Goal: Information Seeking & Learning: Learn about a topic

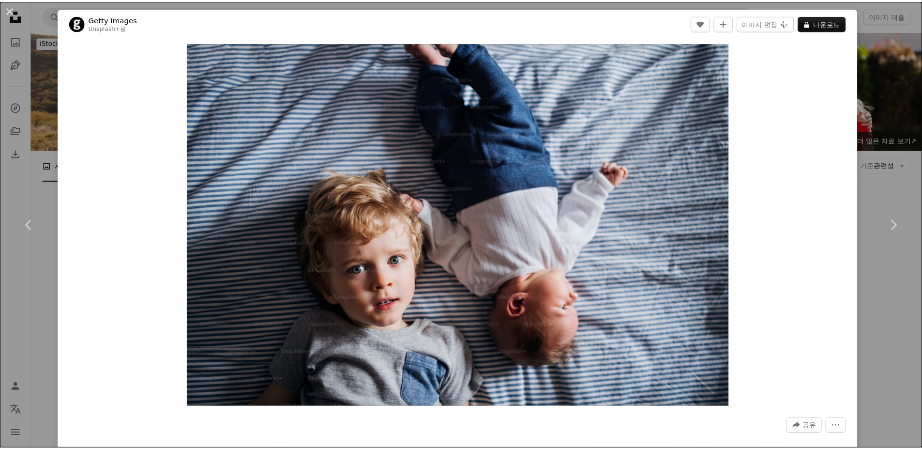
scroll to position [5032, 0]
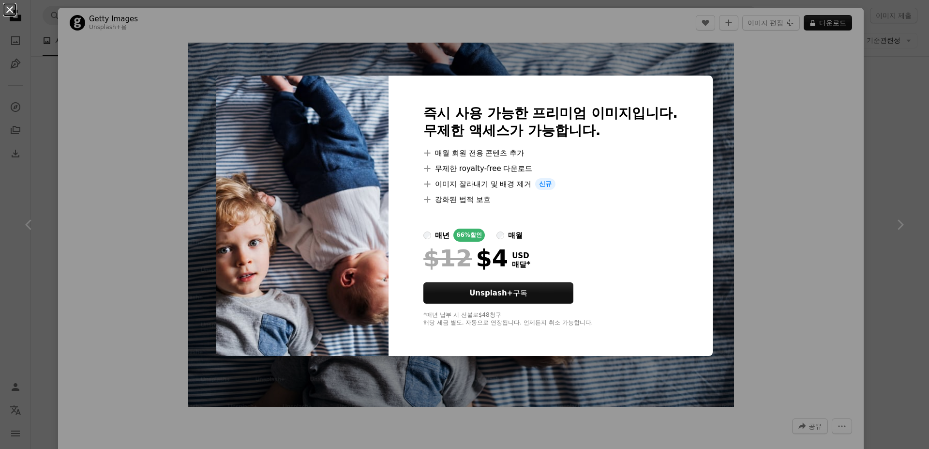
click at [7, 8] on button "An X shape" at bounding box center [10, 10] width 12 height 12
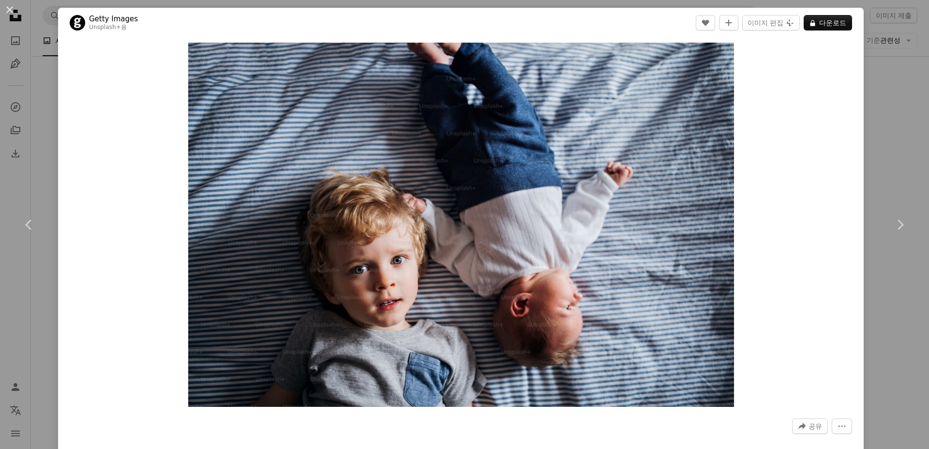
click at [39, 94] on div "An X shape Chevron left Chevron right Getty Images Unsplash+ 용 A heart A plus s…" at bounding box center [464, 224] width 929 height 449
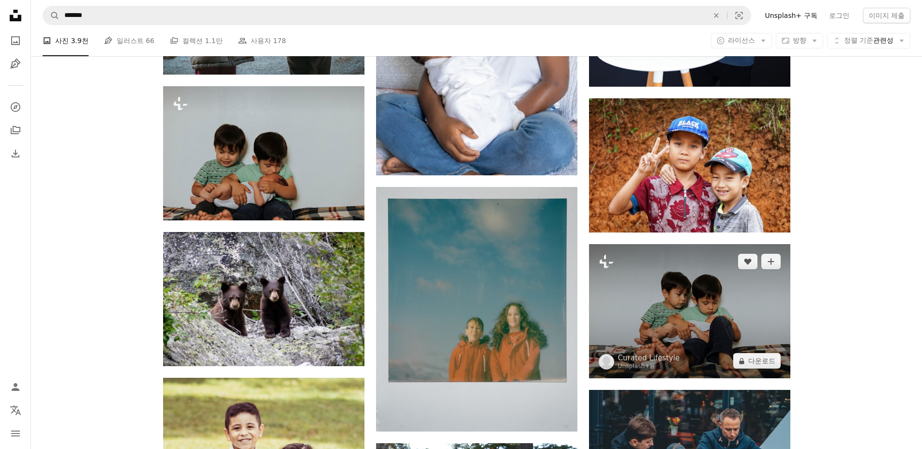
scroll to position [6967, 0]
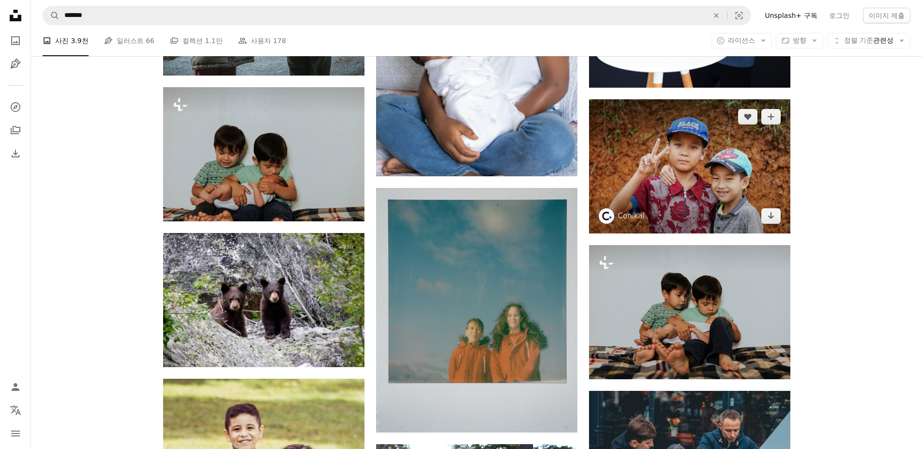
click at [696, 183] on img at bounding box center [689, 166] width 201 height 134
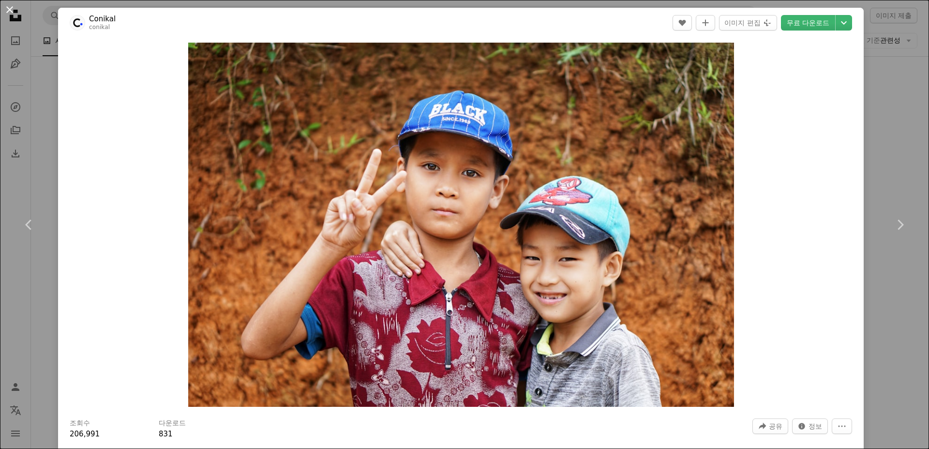
click at [11, 11] on button "An X shape" at bounding box center [10, 10] width 12 height 12
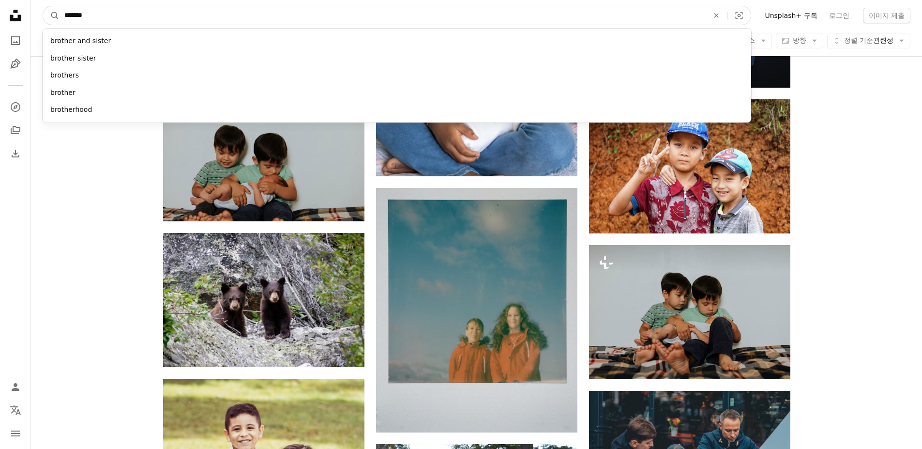
drag, startPoint x: 101, startPoint y: 17, endPoint x: 0, endPoint y: 18, distance: 101.1
type input "*****"
click button "A magnifying glass" at bounding box center [51, 15] width 16 height 18
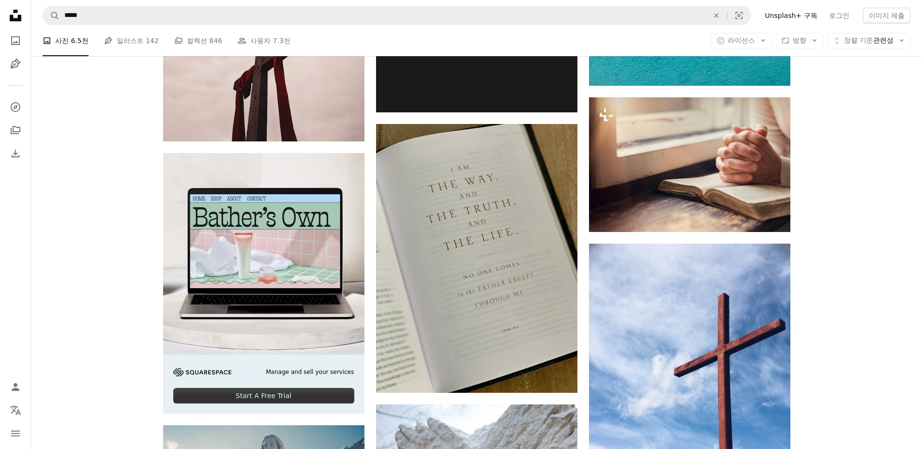
scroll to position [1984, 0]
